Goal: Navigation & Orientation: Find specific page/section

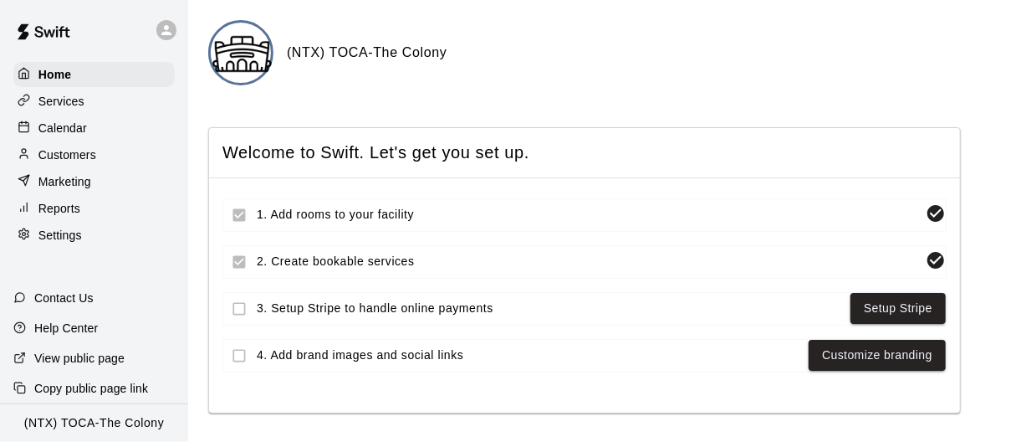
click at [78, 128] on p "Calendar" at bounding box center [62, 128] width 49 height 17
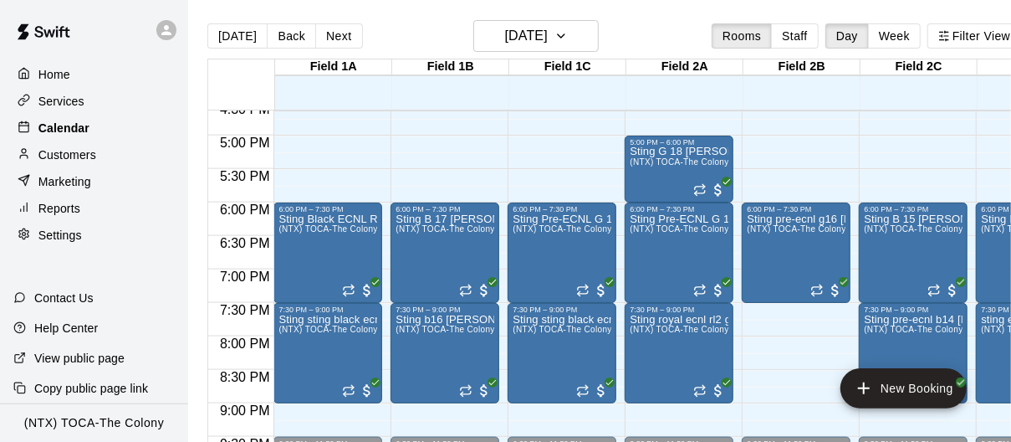
scroll to position [1114, 0]
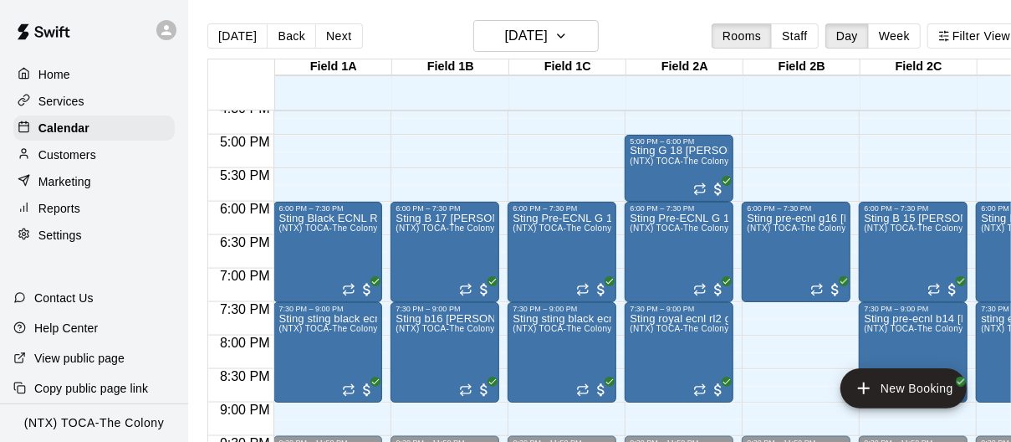
click at [77, 189] on div "Marketing" at bounding box center [93, 181] width 161 height 25
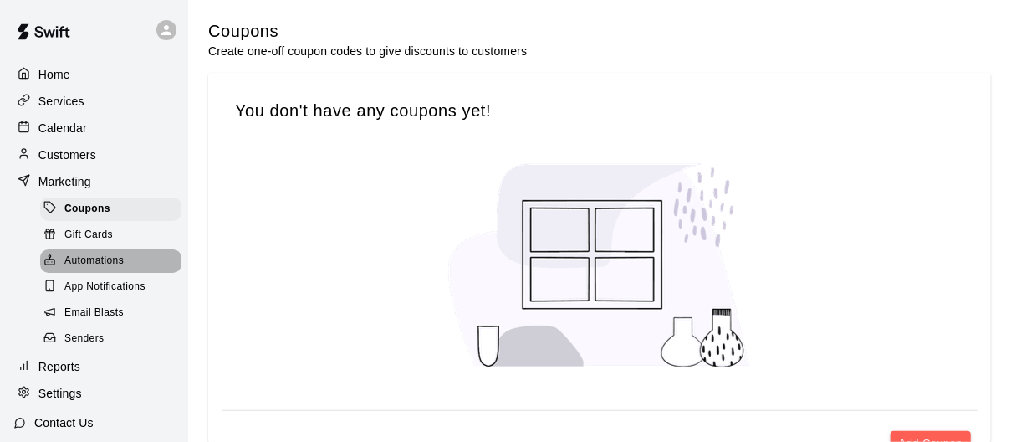
click at [89, 263] on span "Automations" at bounding box center [93, 261] width 59 height 17
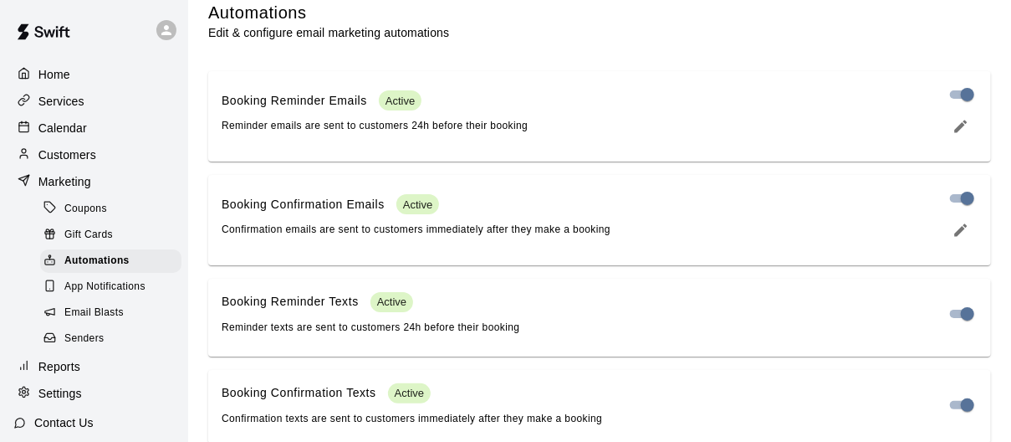
scroll to position [2, 0]
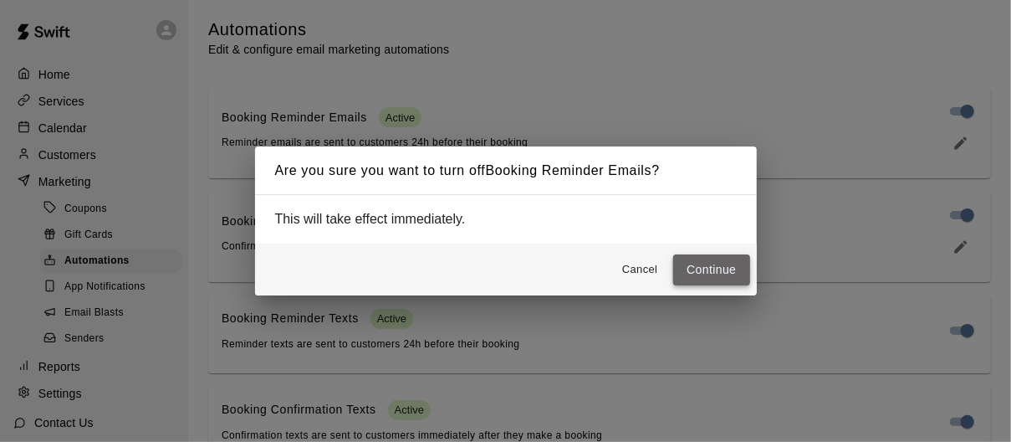
click at [715, 282] on button "Continue" at bounding box center [711, 269] width 76 height 31
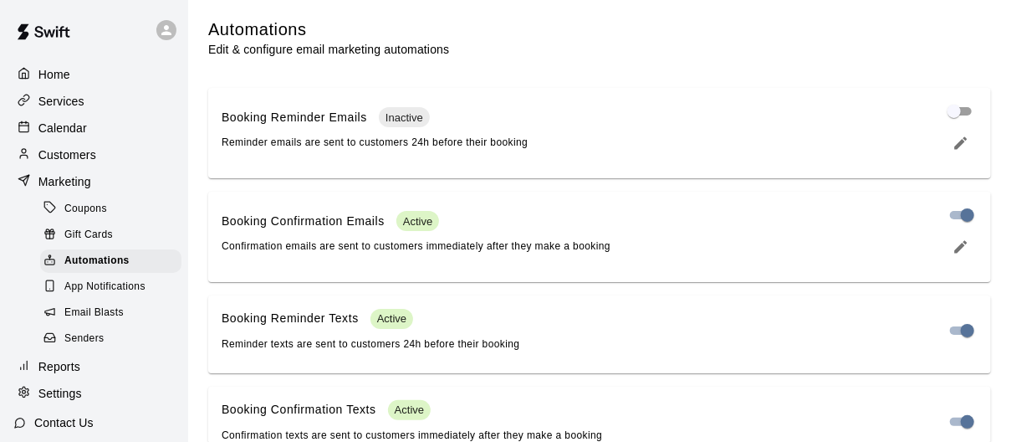
scroll to position [45, 0]
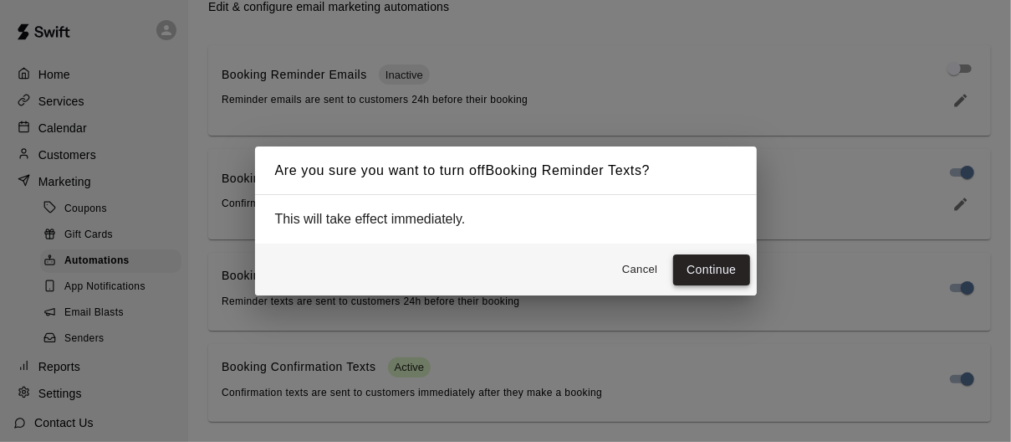
click at [722, 263] on button "Continue" at bounding box center [711, 269] width 76 height 31
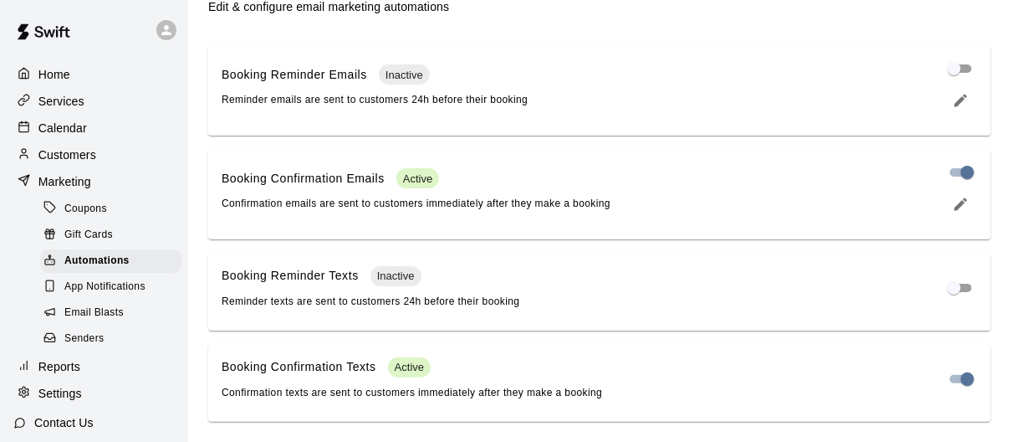
scroll to position [0, 0]
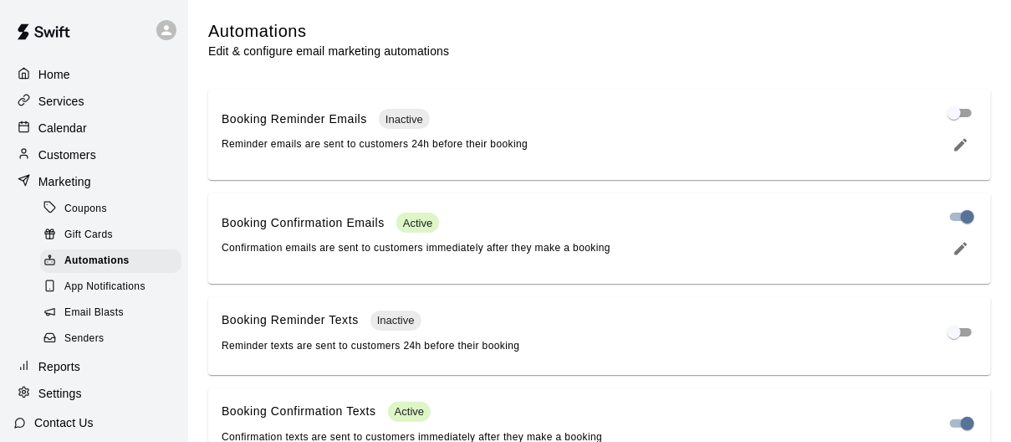
click at [64, 70] on p "Home" at bounding box center [54, 74] width 32 height 17
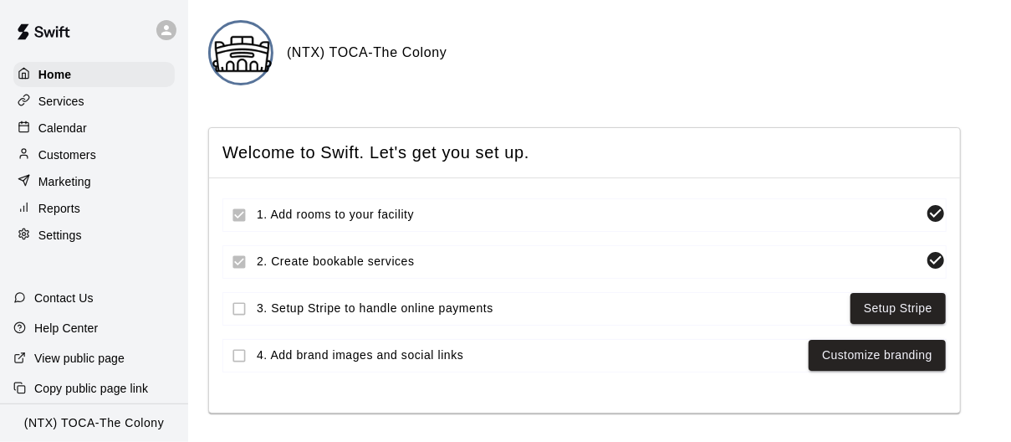
click at [68, 126] on p "Calendar" at bounding box center [62, 128] width 49 height 17
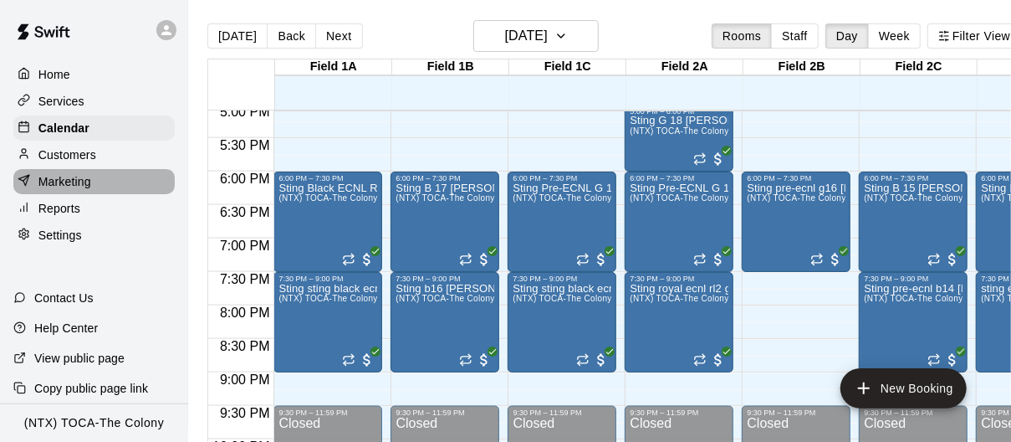
click at [74, 182] on p "Marketing" at bounding box center [64, 181] width 53 height 17
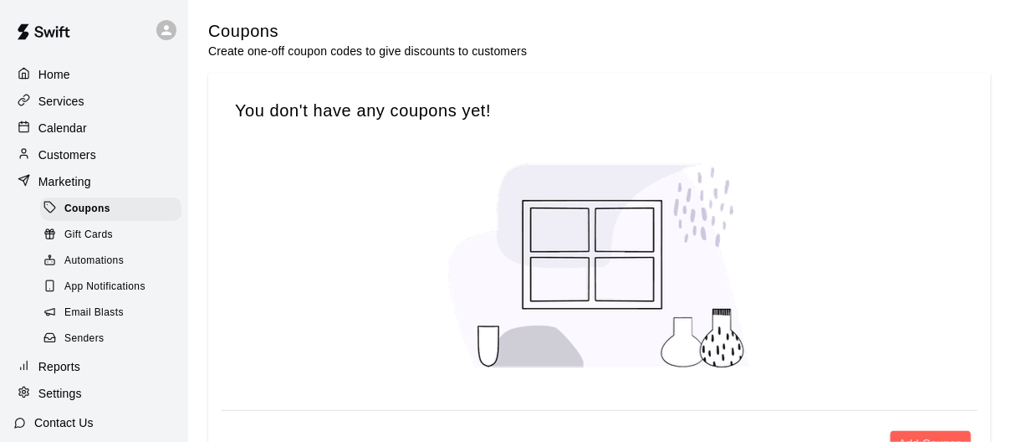
click at [98, 259] on span "Automations" at bounding box center [93, 261] width 59 height 17
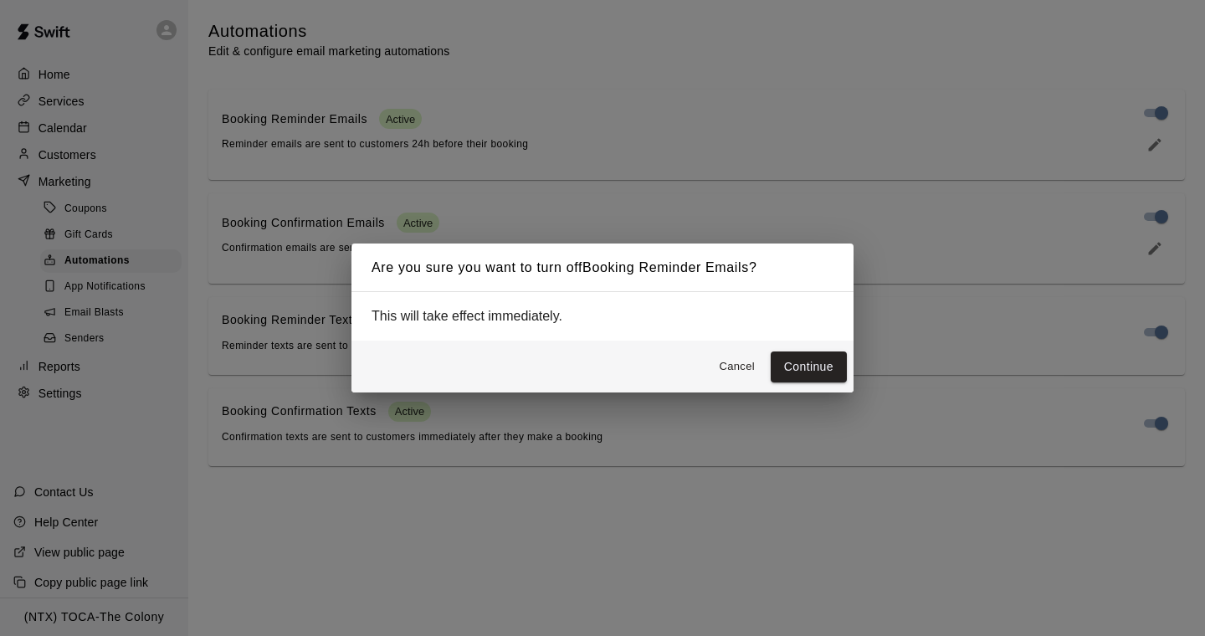
click at [798, 361] on button "Continue" at bounding box center [809, 366] width 76 height 31
click at [824, 371] on button "Continue" at bounding box center [809, 366] width 76 height 31
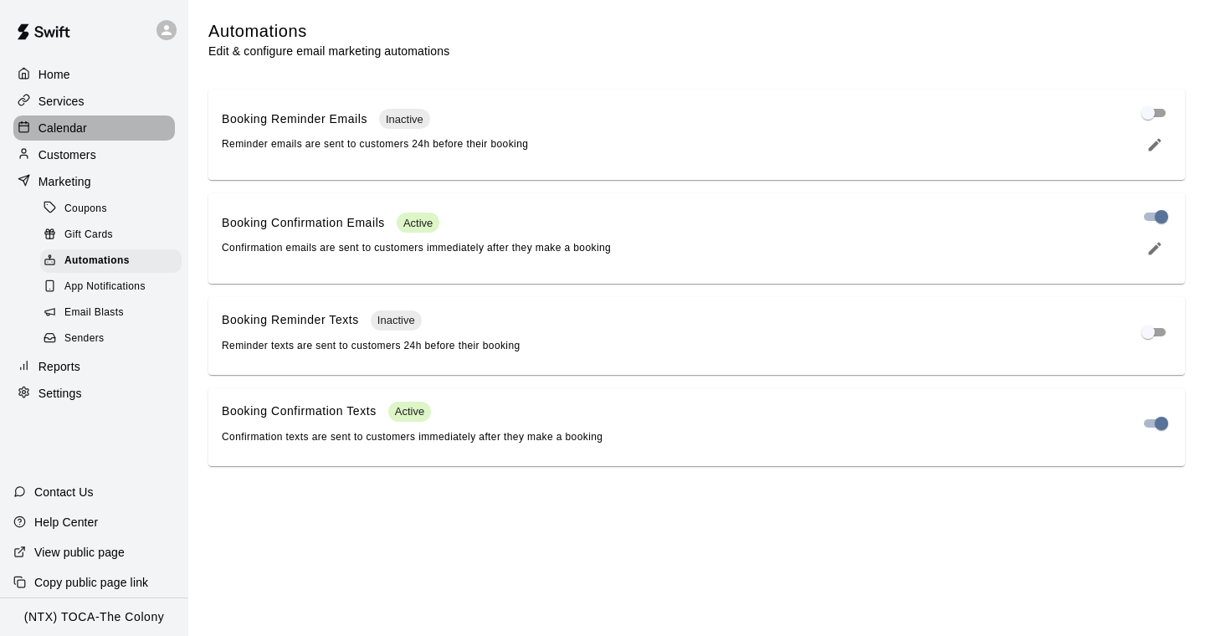
click at [54, 135] on p "Calendar" at bounding box center [62, 128] width 49 height 17
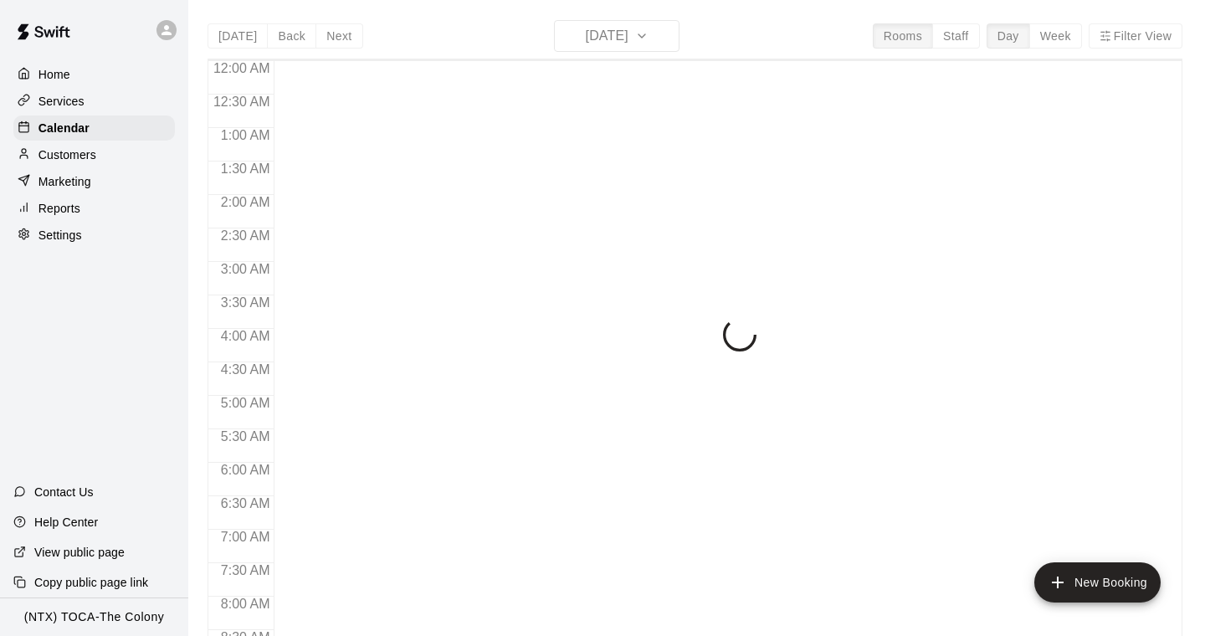
click at [61, 178] on p "Marketing" at bounding box center [64, 181] width 53 height 17
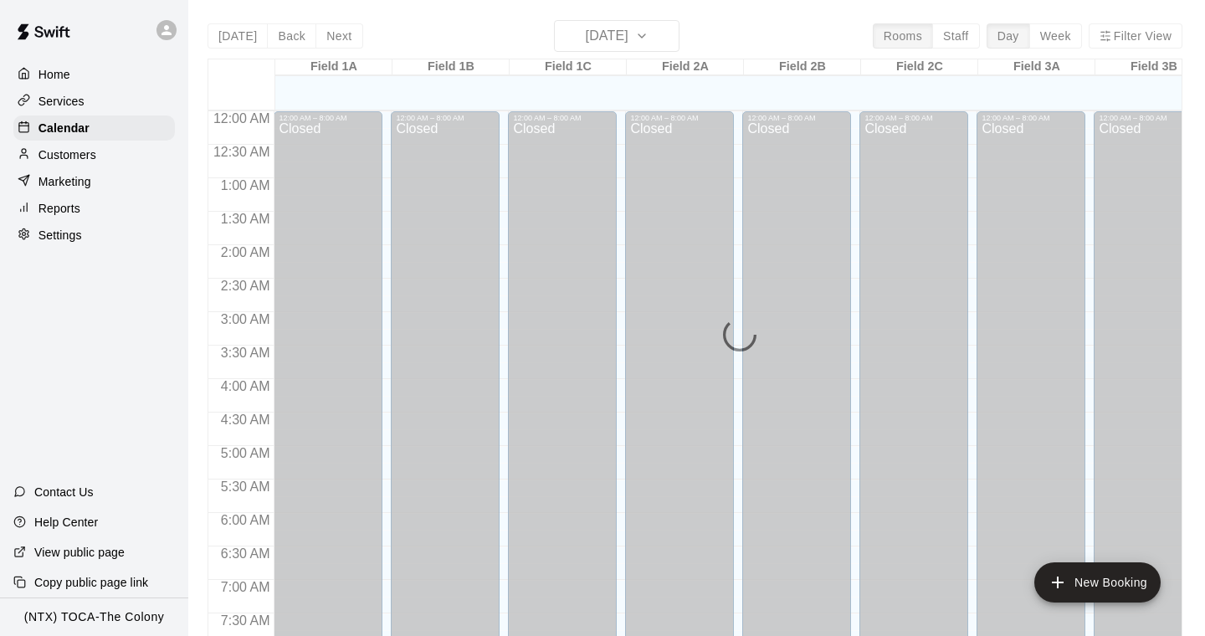
scroll to position [783, 0]
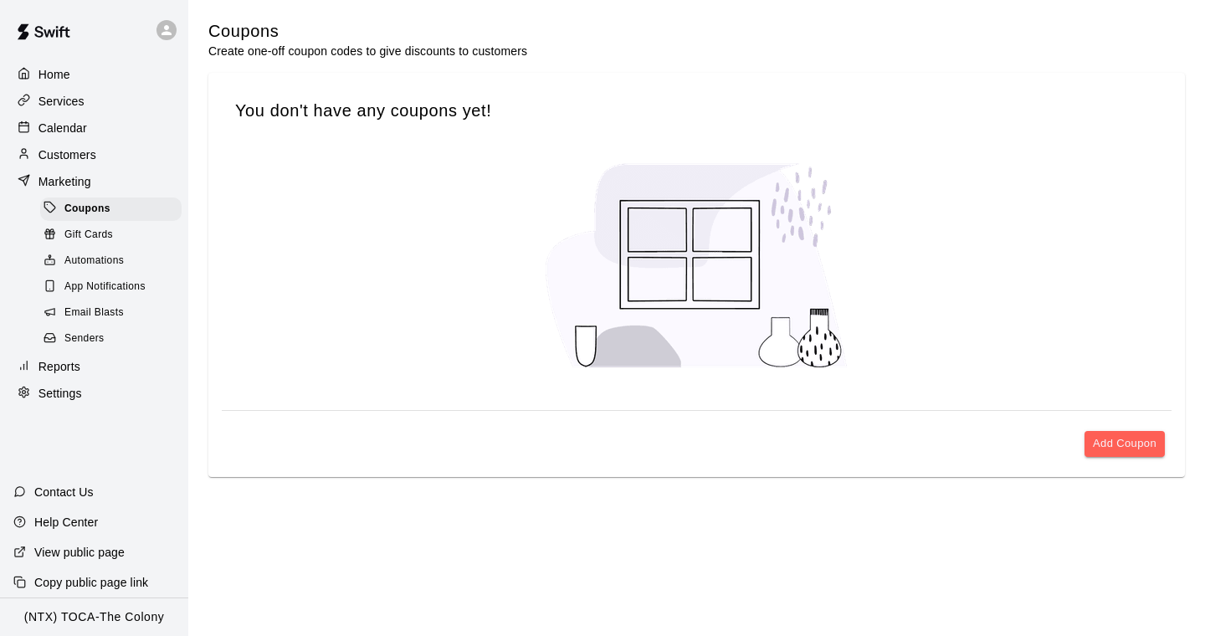
click at [99, 260] on span "Automations" at bounding box center [93, 261] width 59 height 17
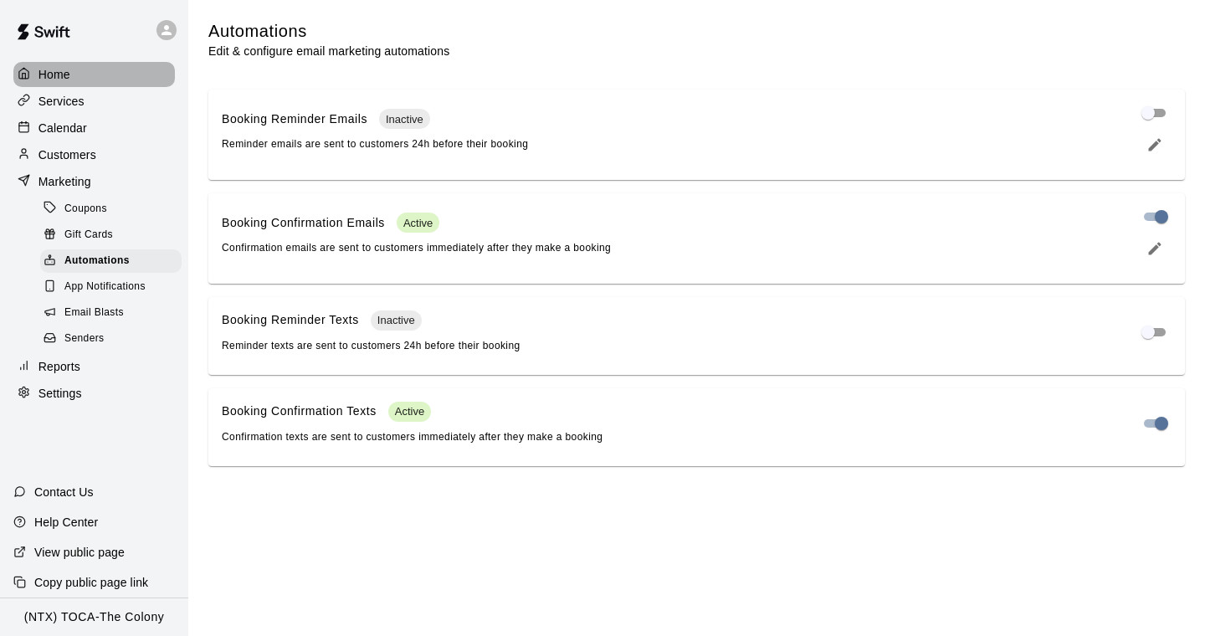
click at [68, 69] on p "Home" at bounding box center [54, 74] width 32 height 17
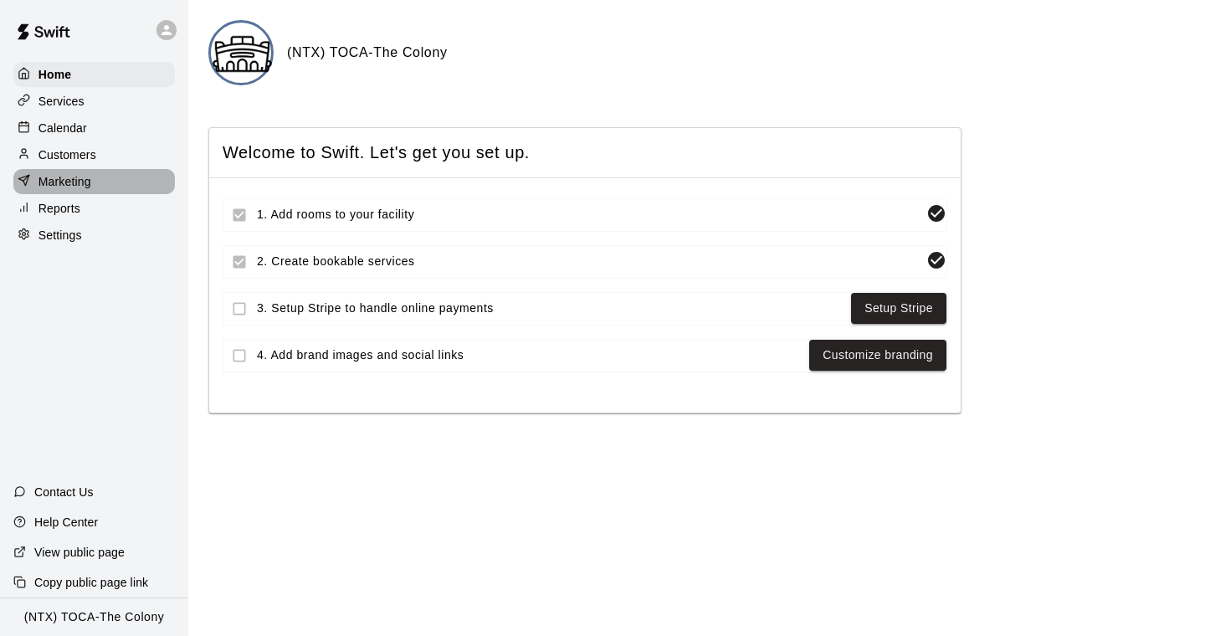
click at [69, 178] on p "Marketing" at bounding box center [64, 181] width 53 height 17
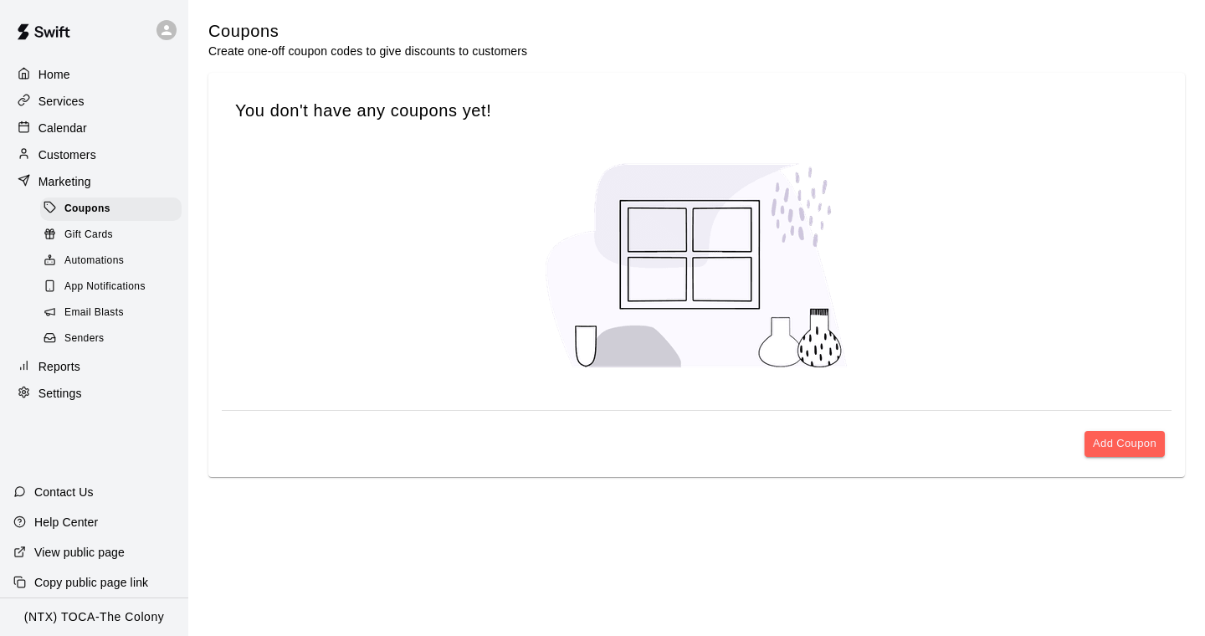
click at [104, 257] on span "Automations" at bounding box center [93, 261] width 59 height 17
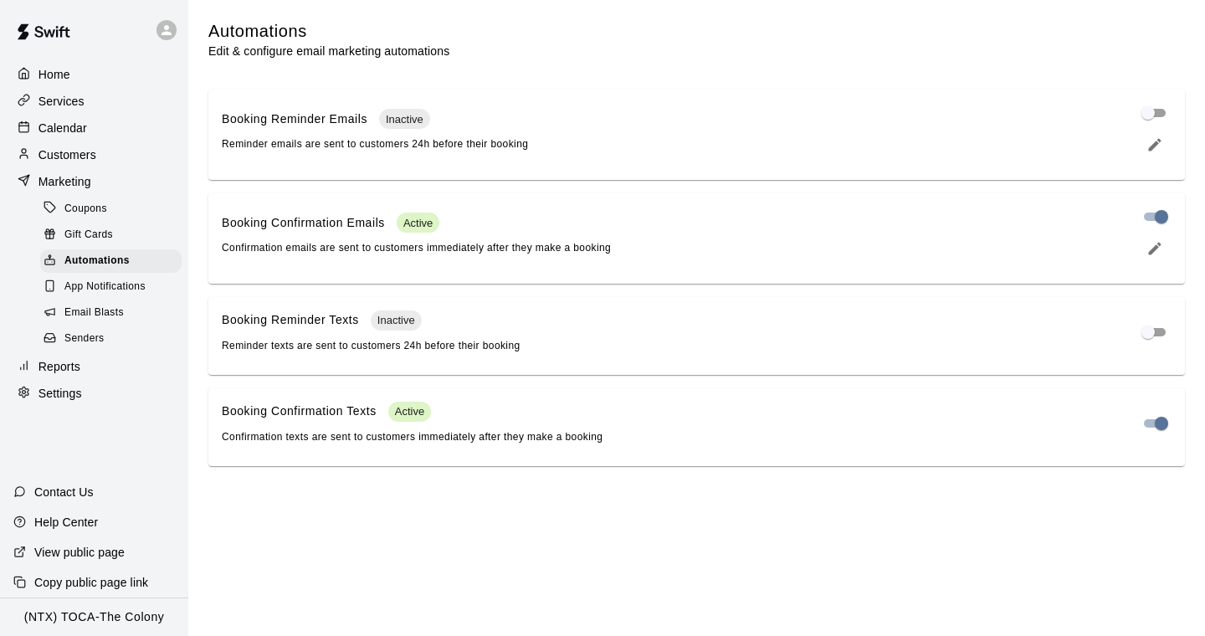
click at [166, 27] on icon at bounding box center [166, 30] width 10 height 10
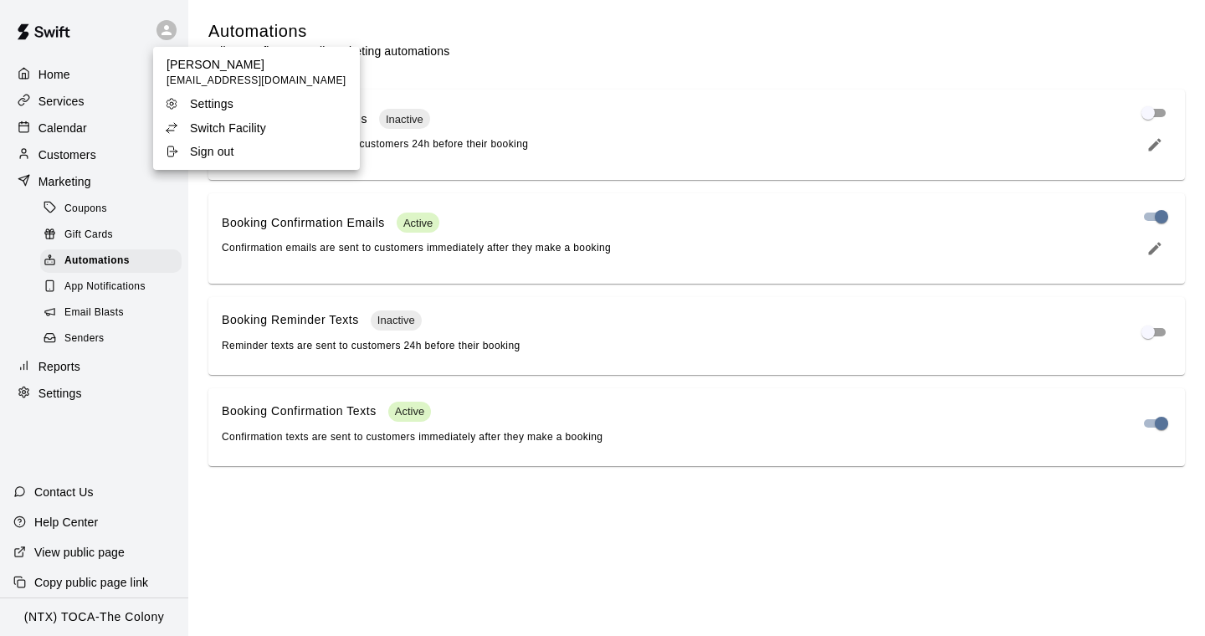
click at [223, 129] on p "Switch Facility" at bounding box center [228, 128] width 76 height 17
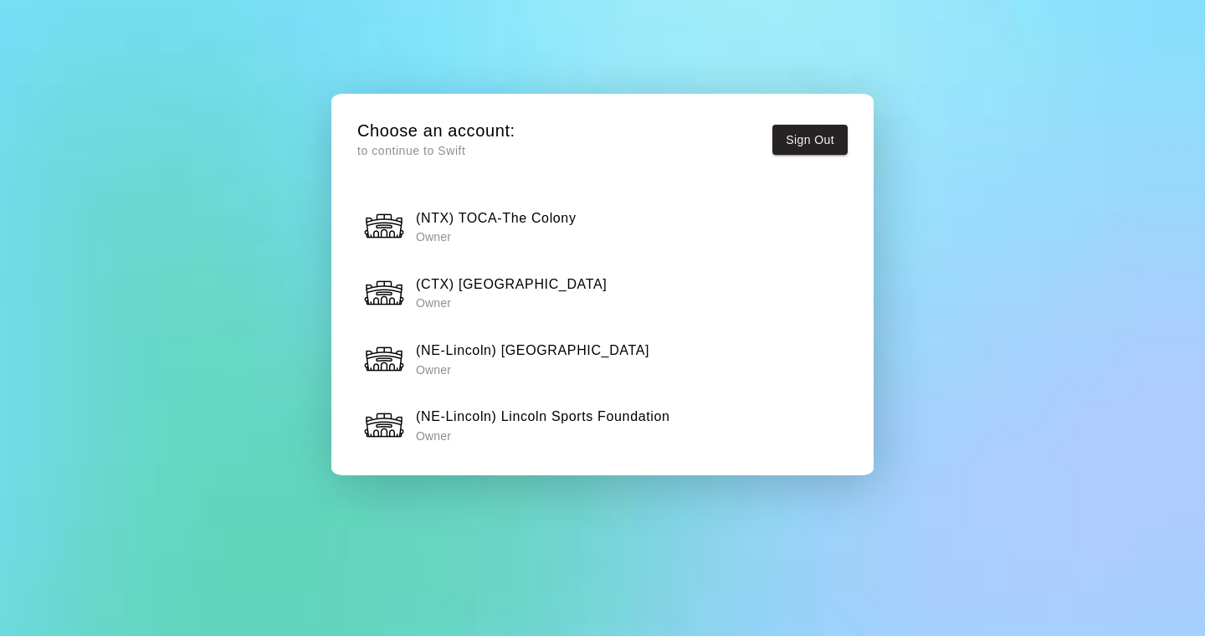
scroll to position [1390, 0]
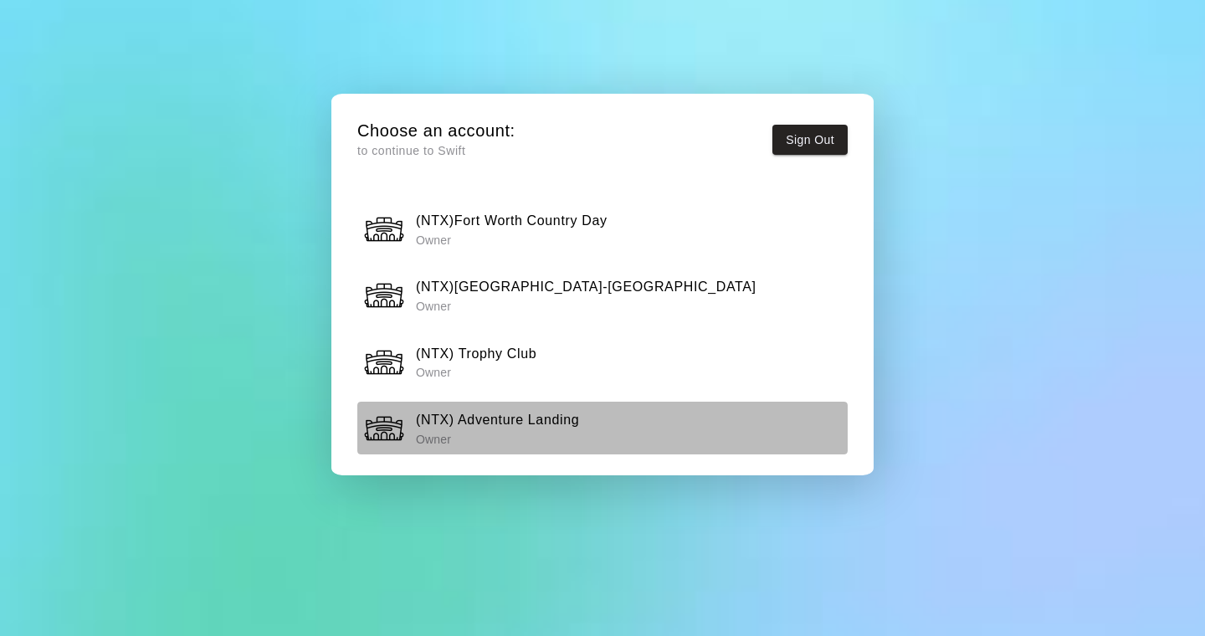
click at [526, 416] on h6 "(NTX) Adventure Landing" at bounding box center [497, 420] width 163 height 22
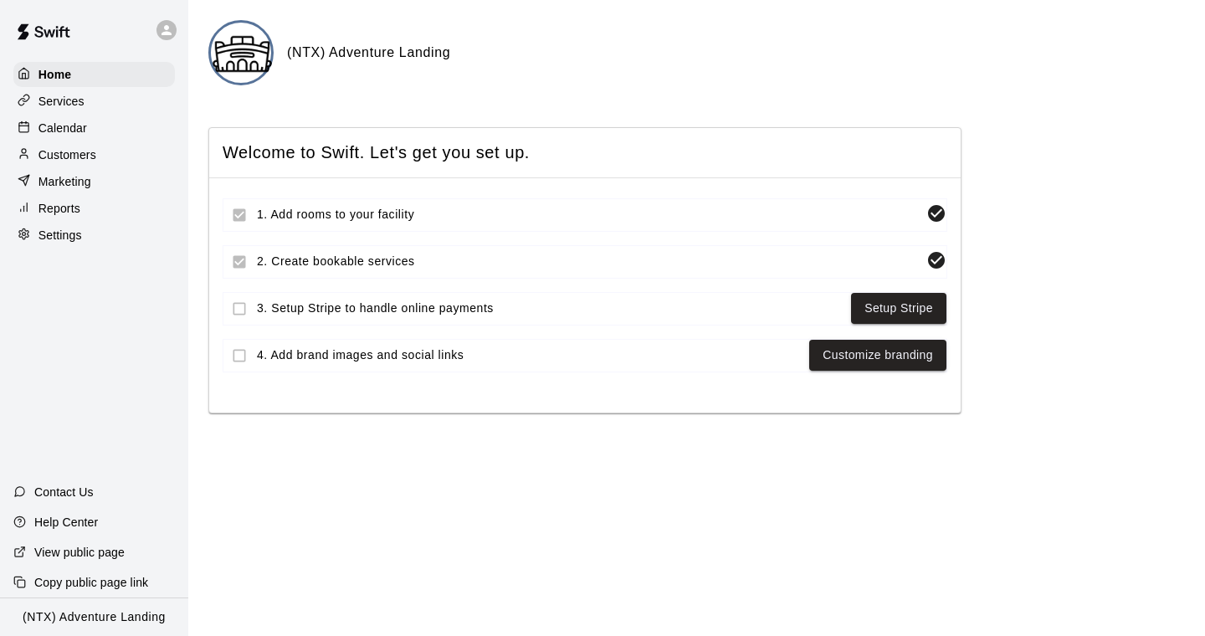
click at [70, 179] on p "Marketing" at bounding box center [64, 181] width 53 height 17
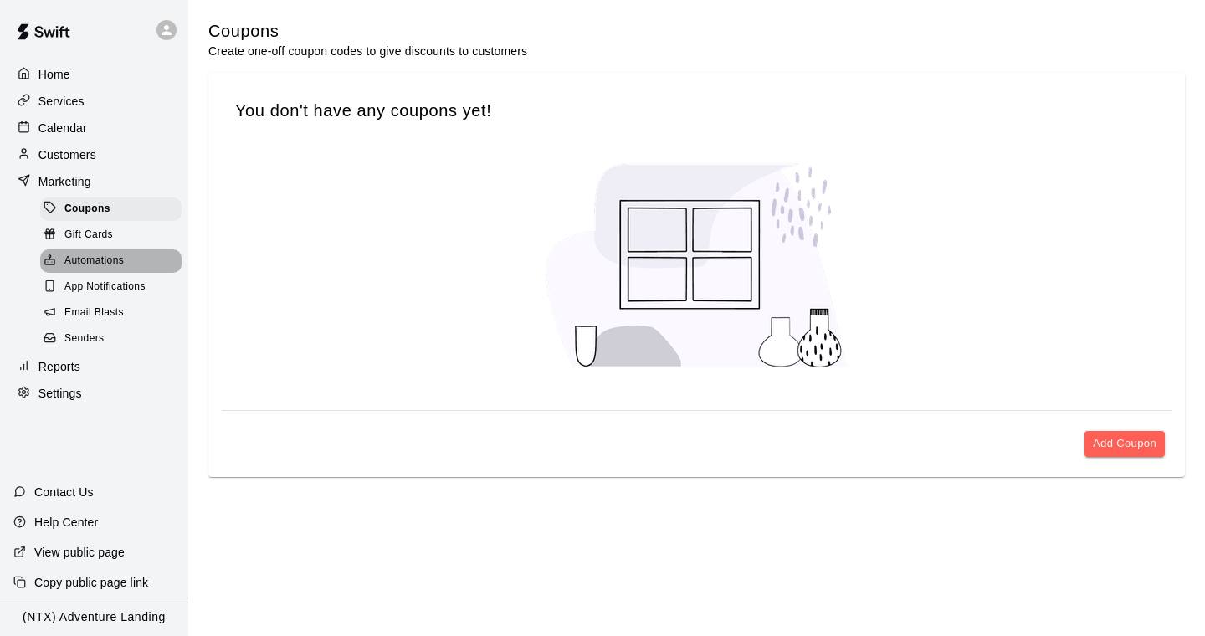
click at [104, 261] on span "Automations" at bounding box center [93, 261] width 59 height 17
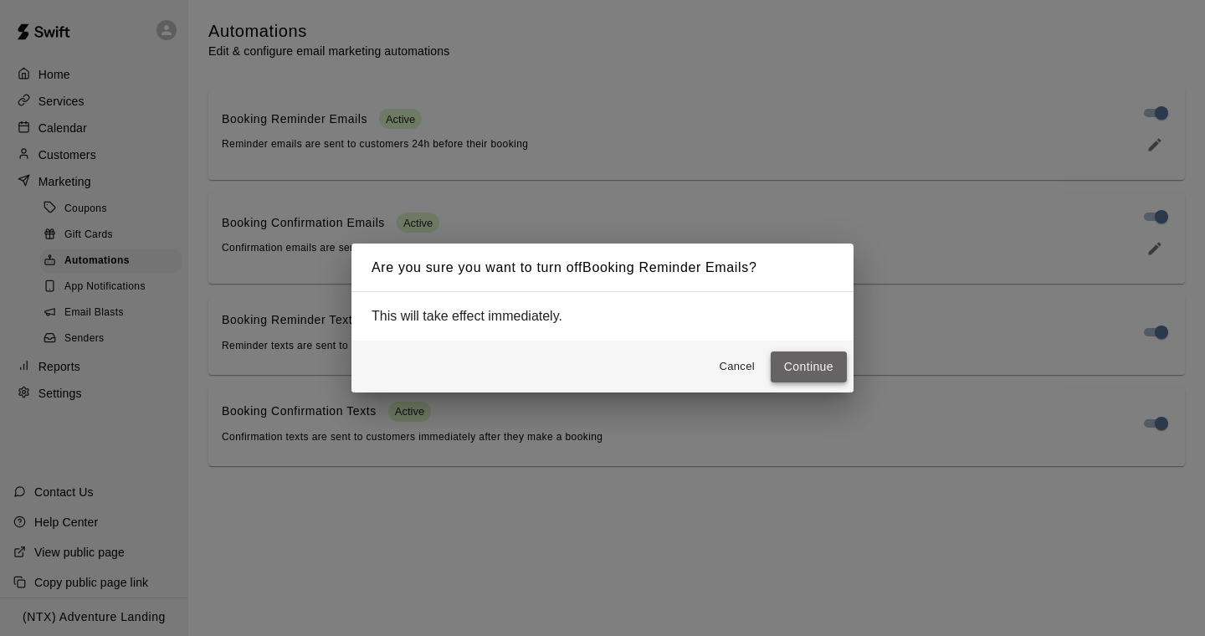
click at [807, 368] on button "Continue" at bounding box center [809, 366] width 76 height 31
click at [803, 370] on button "Continue" at bounding box center [809, 366] width 76 height 31
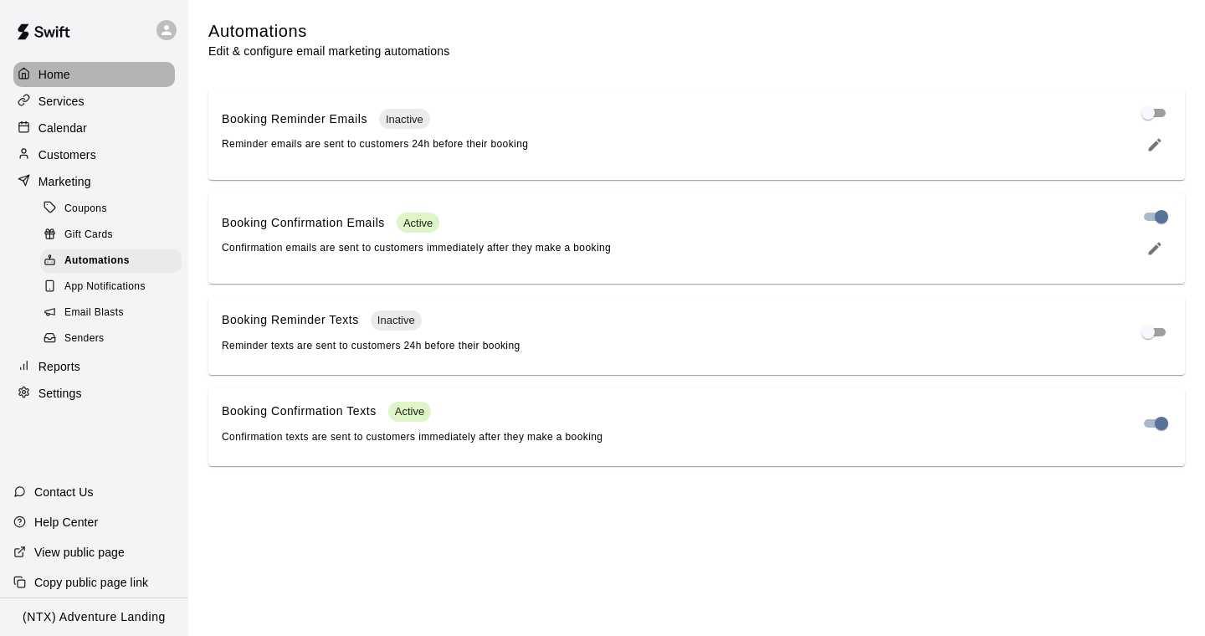
click at [57, 70] on p "Home" at bounding box center [54, 74] width 32 height 17
